Goal: Task Accomplishment & Management: Use online tool/utility

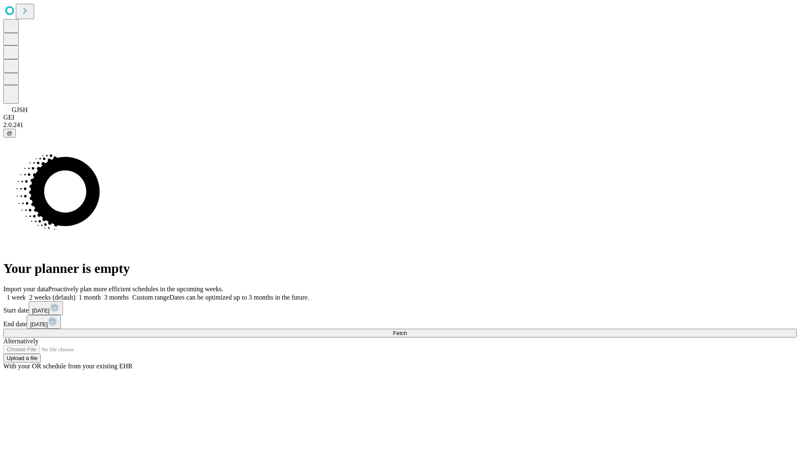
click at [407, 330] on span "Fetch" at bounding box center [400, 333] width 14 height 6
